Goal: Register for event/course

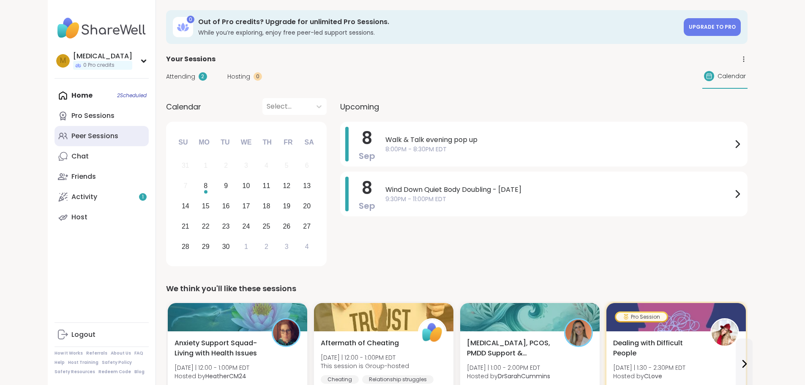
click at [71, 136] on div "Peer Sessions" at bounding box center [94, 135] width 47 height 9
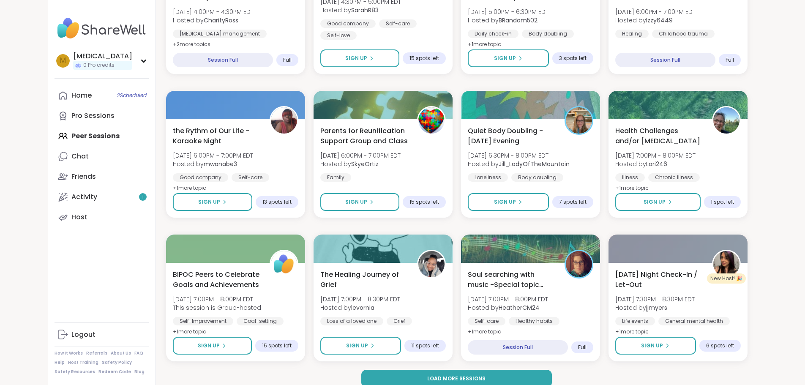
scroll to position [1045, 0]
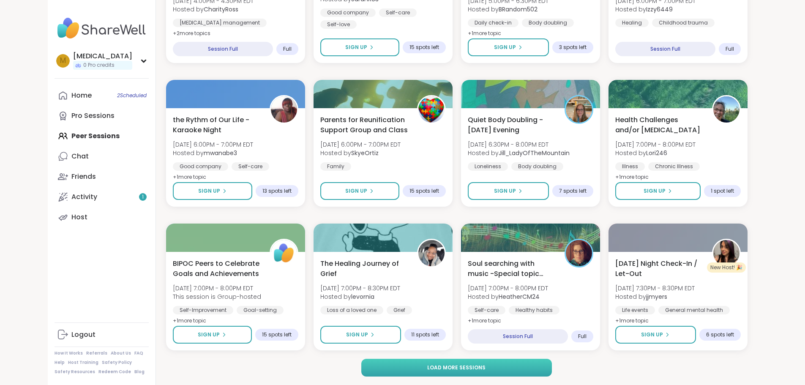
click at [479, 364] on span "Load more sessions" at bounding box center [456, 368] width 58 height 8
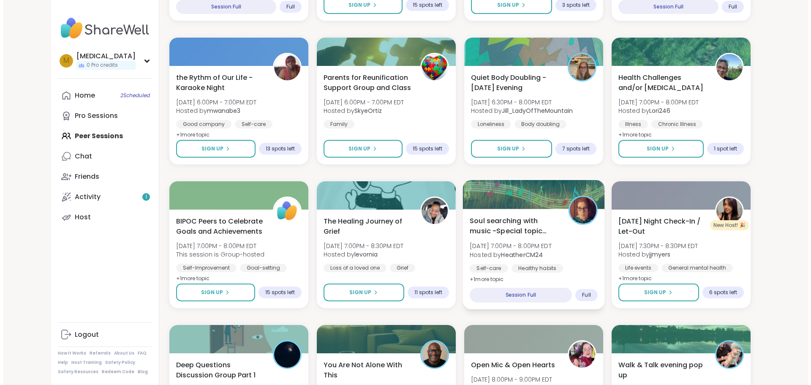
scroll to position [1129, 0]
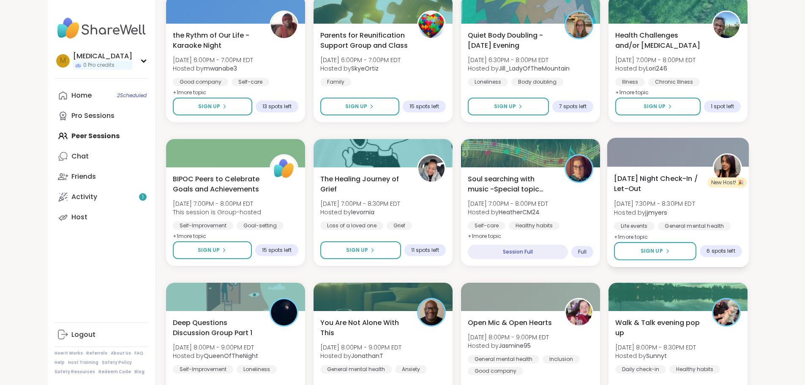
click at [699, 185] on span "[DATE] Night Check-In / Let-Out" at bounding box center [658, 183] width 89 height 21
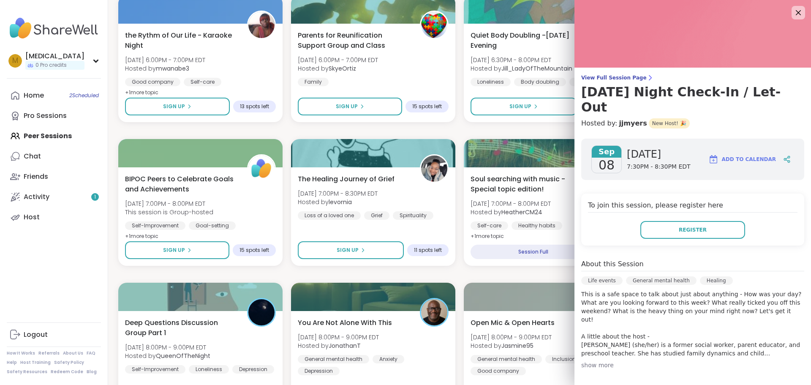
scroll to position [42, 0]
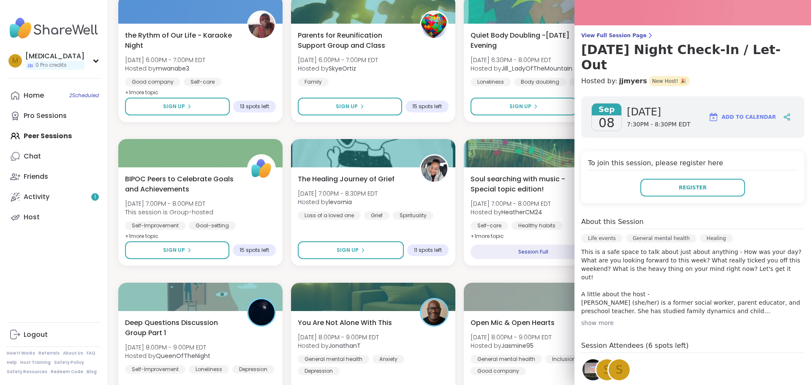
click at [596, 318] on div "show more" at bounding box center [692, 322] width 223 height 8
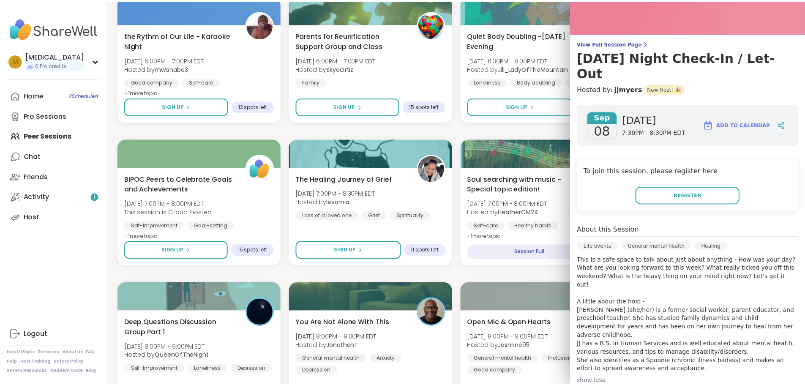
scroll to position [0, 0]
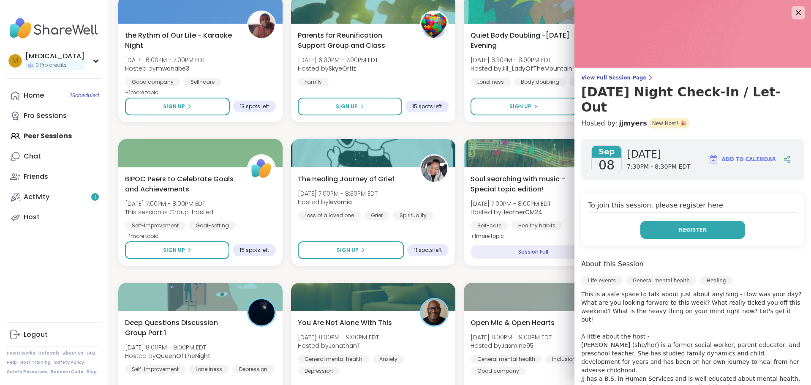
click at [682, 221] on button "Register" at bounding box center [692, 230] width 105 height 18
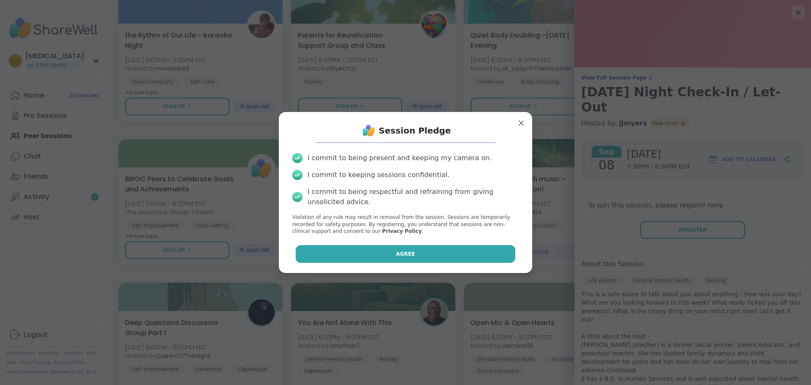
click at [400, 254] on span "Agree" at bounding box center [405, 254] width 19 height 8
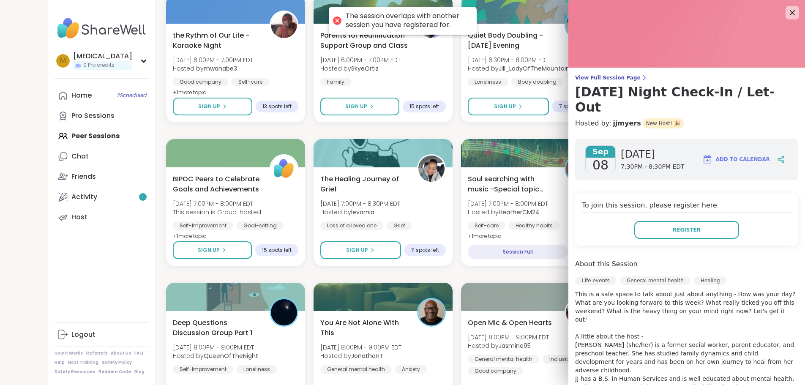
click at [776, 7] on img at bounding box center [686, 34] width 237 height 68
click at [786, 9] on icon at bounding box center [791, 12] width 11 height 11
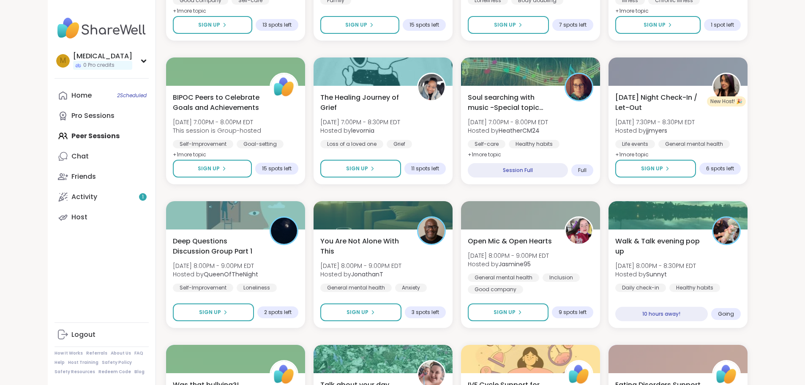
scroll to position [1214, 0]
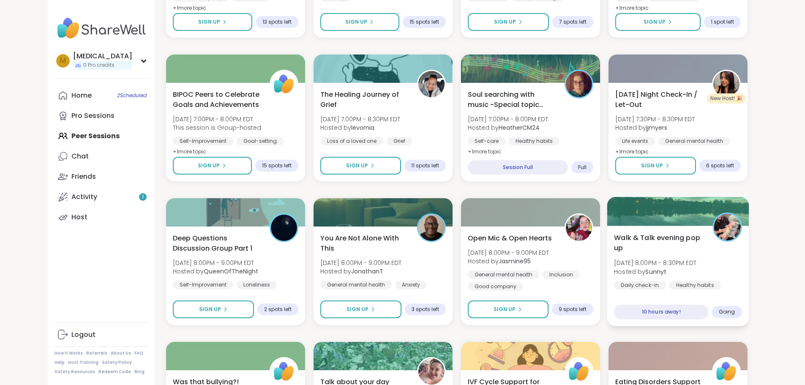
click at [735, 288] on div "Daily check-in Healthy habits General mental health" at bounding box center [678, 291] width 128 height 21
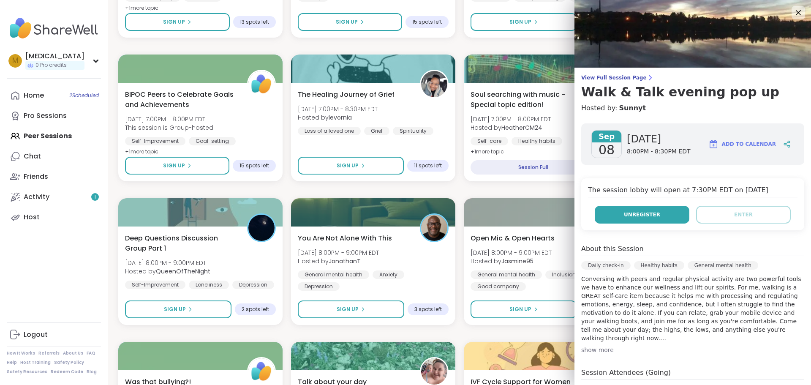
click at [634, 215] on span "Unregister" at bounding box center [642, 215] width 36 height 8
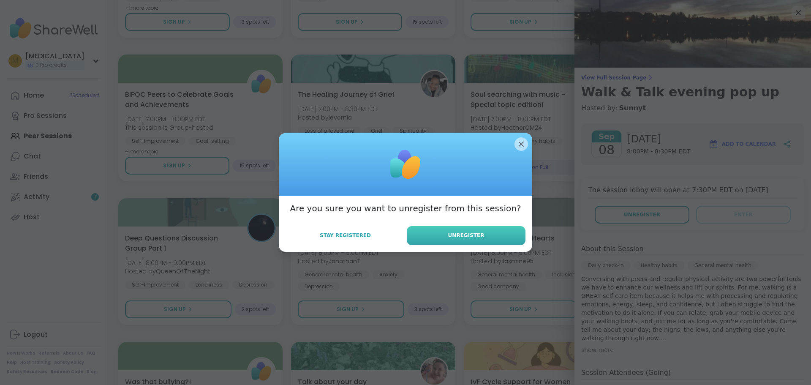
click at [437, 231] on button "Unregister" at bounding box center [466, 235] width 119 height 19
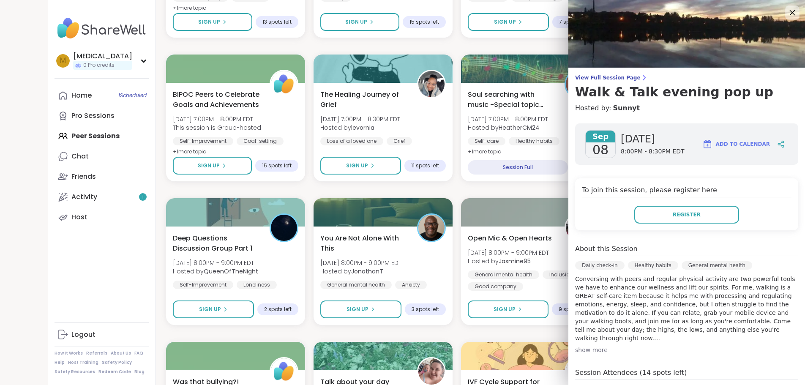
click at [787, 12] on icon at bounding box center [791, 12] width 11 height 11
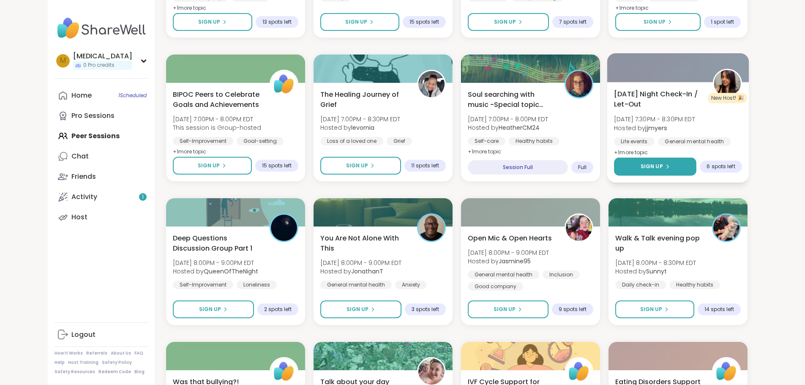
click at [669, 163] on div "Sign Up" at bounding box center [654, 167] width 29 height 8
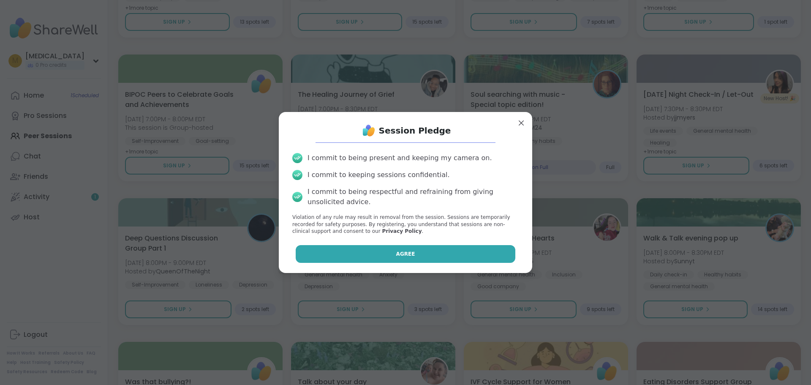
click at [421, 248] on button "Agree" at bounding box center [406, 254] width 220 height 18
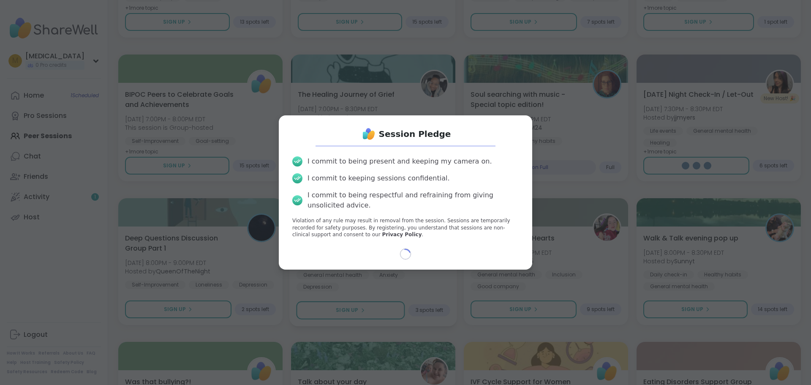
select select "**"
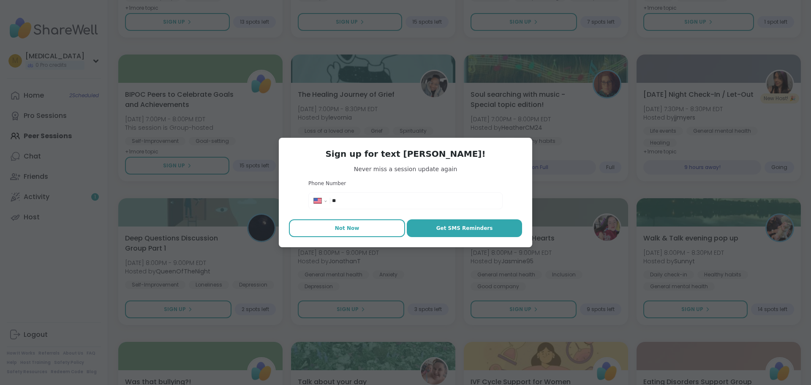
click at [321, 224] on button "Not Now" at bounding box center [347, 228] width 116 height 18
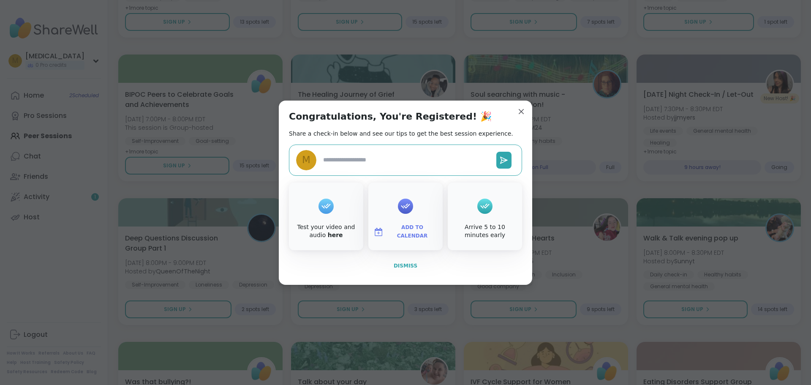
click at [409, 270] on button "Dismiss" at bounding box center [405, 266] width 233 height 18
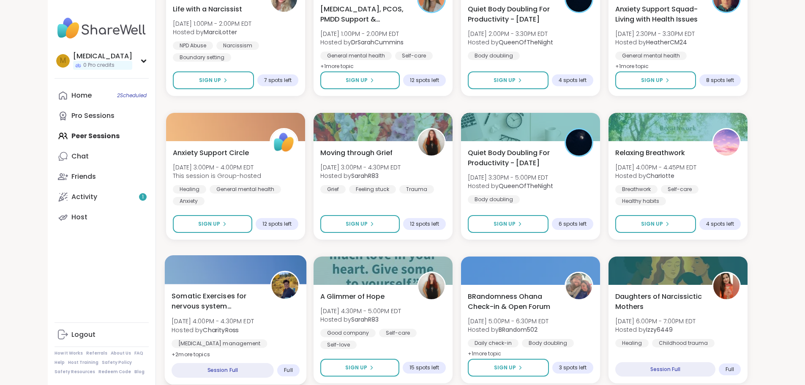
scroll to position [538, 0]
